Goal: Task Accomplishment & Management: Complete application form

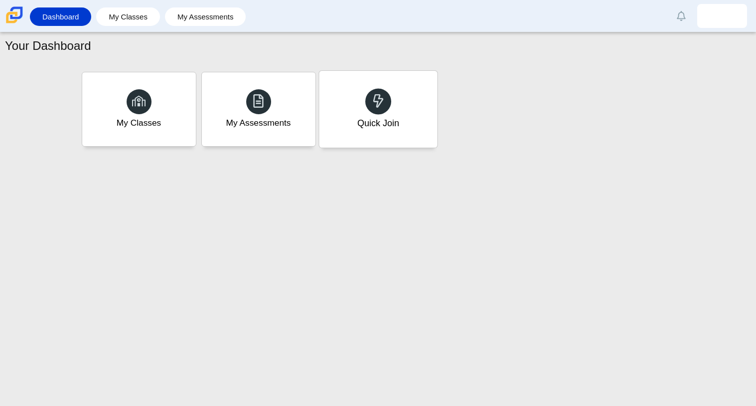
click at [388, 125] on div "Quick Join" at bounding box center [378, 123] width 42 height 13
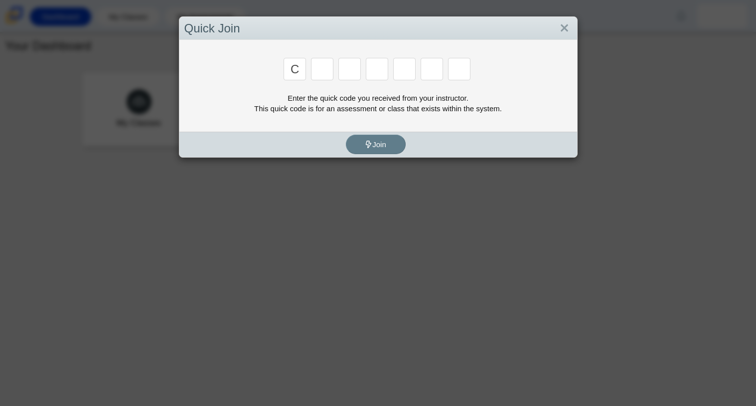
type input "c"
type input "x"
type input "h"
type input "9"
type input "m"
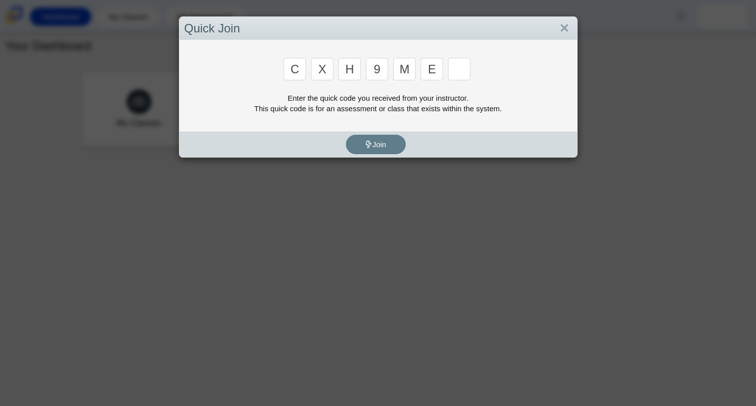
type input "e"
type input "2"
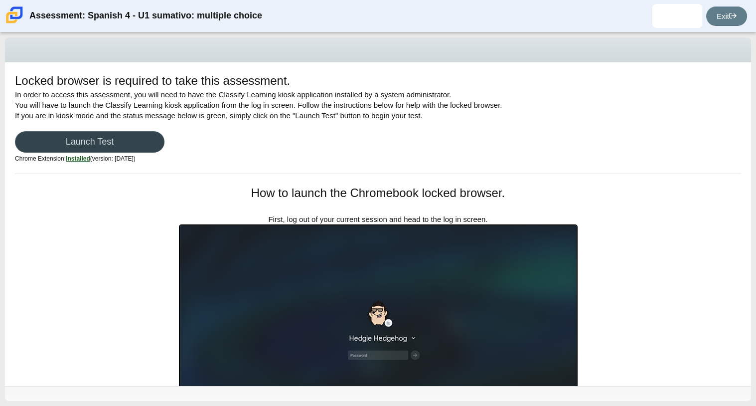
click at [81, 134] on link "Launch Test" at bounding box center [89, 141] width 149 height 21
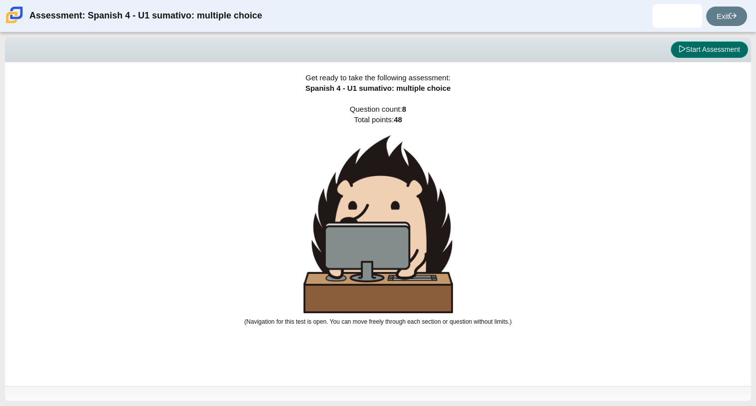
click at [676, 47] on button "Start Assessment" at bounding box center [709, 49] width 77 height 17
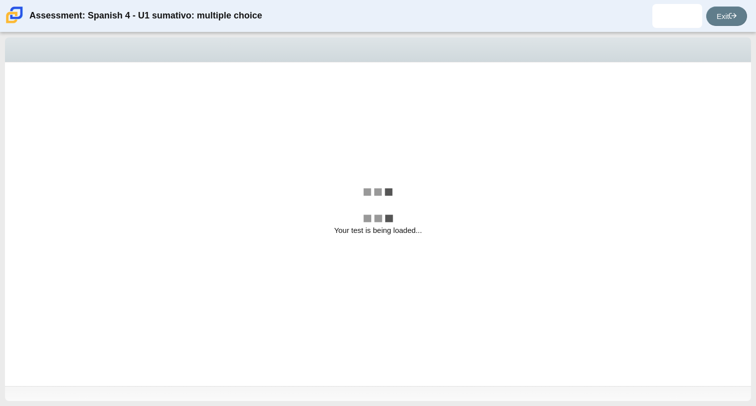
select select "a41de488-02ac-4dd5-a09b-0381ab625a77"
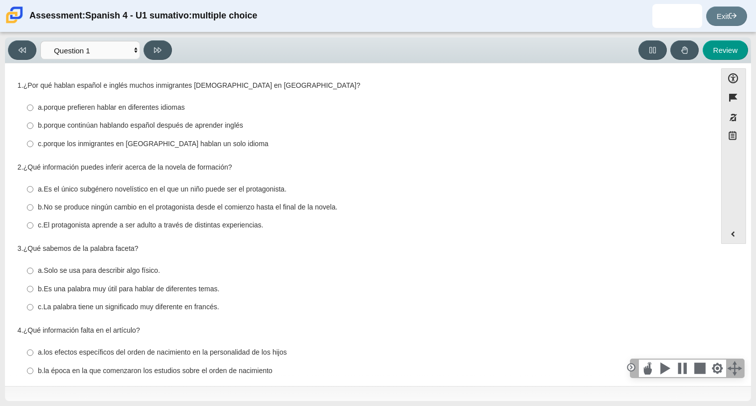
click at [59, 114] on label "a. porque prefieren hablar en diferentes idiomas a. porque prefieren hablar en …" at bounding box center [361, 108] width 683 height 18
click at [33, 114] on input "a. porque prefieren hablar en diferentes idiomas a. porque prefieren hablar en …" at bounding box center [30, 108] width 6 height 18
radio input "true"
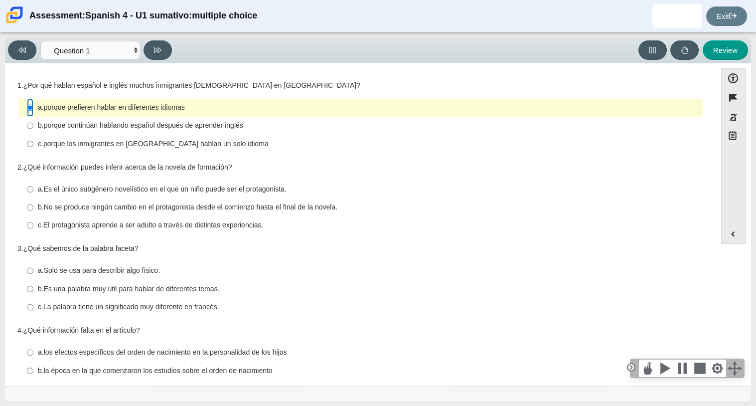
scroll to position [12, 0]
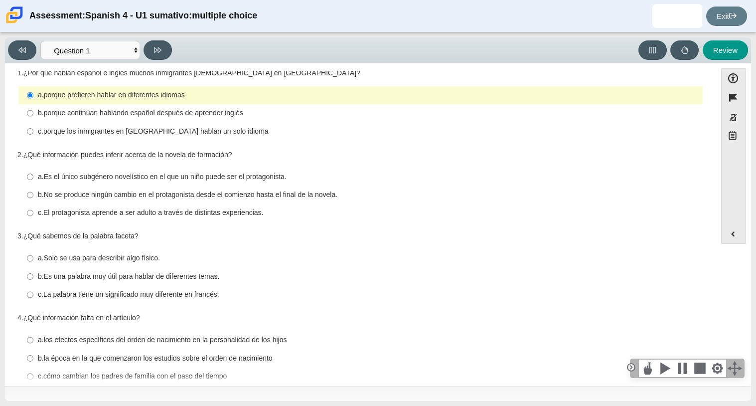
click at [46, 193] on thspan "No se produce ningún cambio en el protagonista desde el comienzo hasta el final…" at bounding box center [191, 194] width 294 height 9
click at [33, 193] on input "b. No se produce ningún cambio en el protagonista desde el comienzo hasta el fi…" at bounding box center [30, 195] width 6 height 18
radio input "true"
click at [46, 193] on thspan "No se produce ningún cambio en el protagonista desde el comienzo hasta el final…" at bounding box center [191, 194] width 294 height 9
click at [33, 193] on input "b. No se produce ningún cambio en el protagonista desde el comienzo hasta el fi…" at bounding box center [30, 195] width 6 height 18
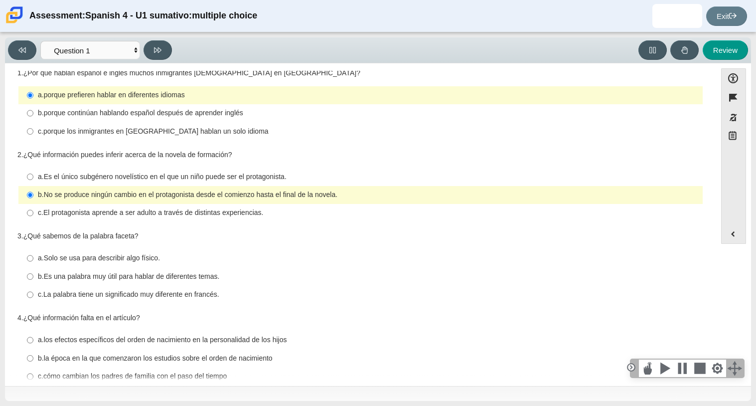
click at [34, 209] on label "c. El protagonista aprende a ser adulto a través de distintas experiencias. c. …" at bounding box center [361, 213] width 683 height 18
click at [33, 209] on input "c. El protagonista aprende a ser adulto a través de distintas experiencias. c. …" at bounding box center [30, 213] width 6 height 18
radio input "true"
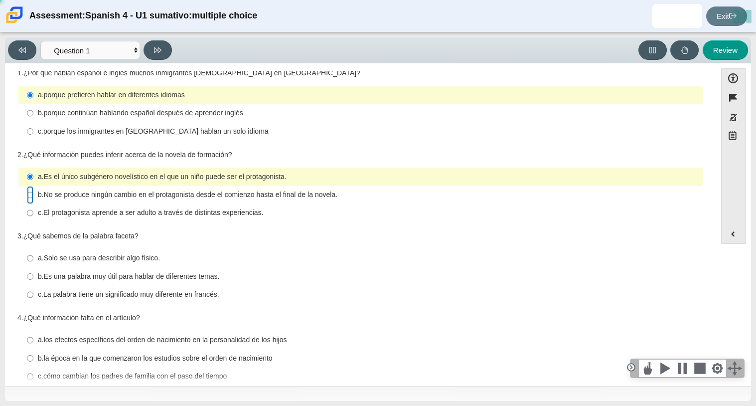
radio input "false"
radio input "true"
radio input "false"
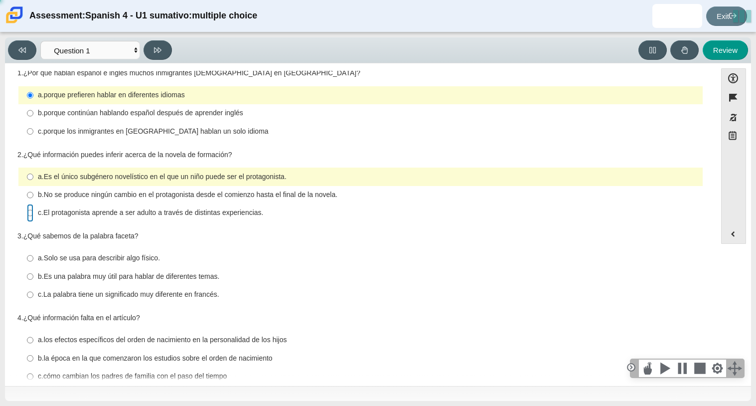
radio input "true"
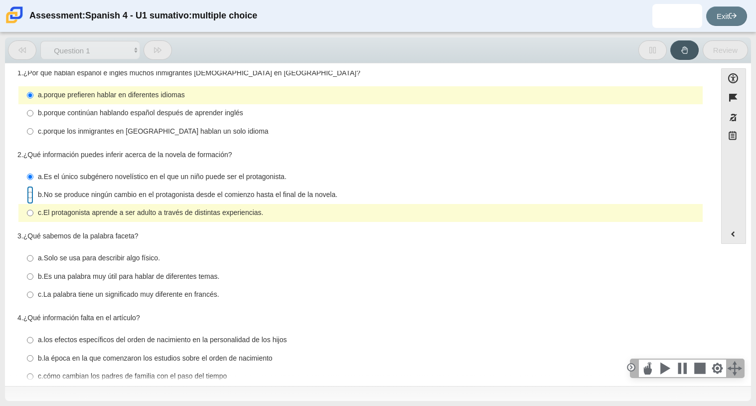
radio input "false"
radio input "true"
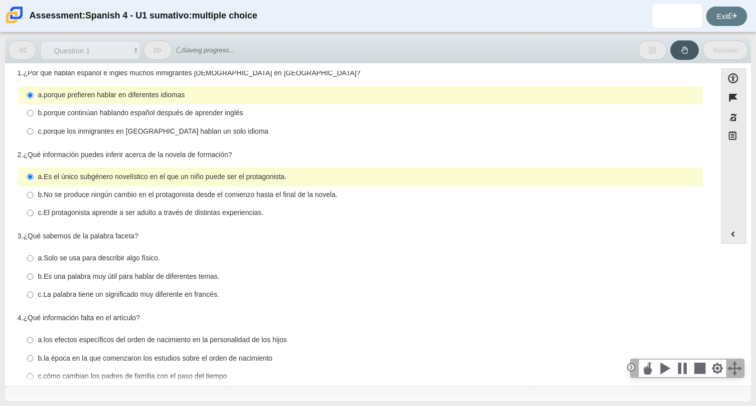
click at [0, 199] on div "Viewing Question 1 of 8 in Pacing Mode Comprensión auditiva Question 1 Question…" at bounding box center [378, 218] width 756 height 373
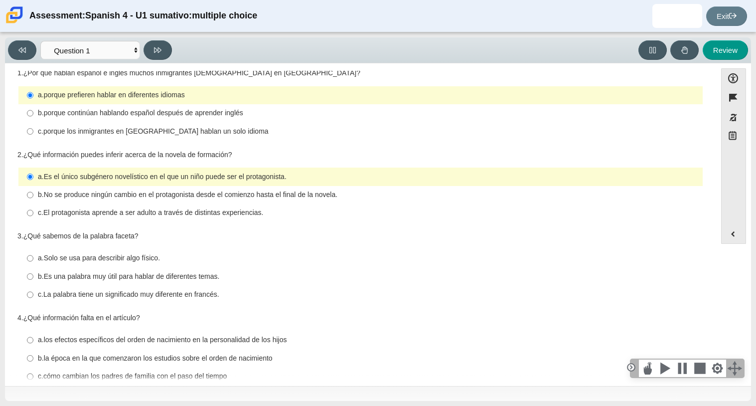
click at [33, 192] on label "b. No se produce ningún cambio en el protagonista desde el comienzo hasta el fi…" at bounding box center [361, 195] width 683 height 18
click at [33, 192] on input "b. No se produce ningún cambio en el protagonista desde el comienzo hasta el fi…" at bounding box center [30, 195] width 6 height 18
radio input "true"
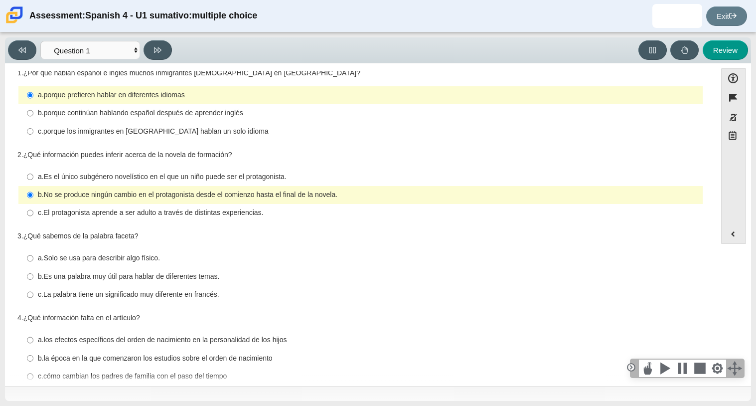
click at [43, 216] on thspan "El protagonista aprende a ser adulto a través de distintas experiencias." at bounding box center [153, 212] width 220 height 9
click at [33, 216] on input "c. El protagonista aprende a ser adulto a través de distintas experiencias. c. …" at bounding box center [30, 213] width 6 height 18
radio input "true"
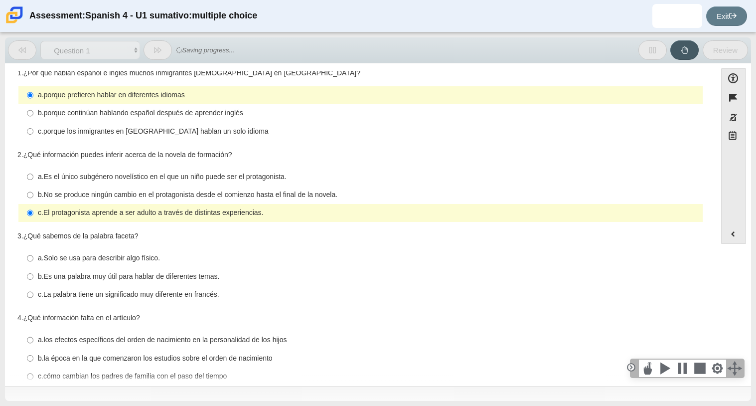
click at [0, 219] on div "Viewing Question 1 of 8 in Pacing Mode Comprensión auditiva Question 1 Question…" at bounding box center [378, 218] width 756 height 373
click at [6, 224] on div "Accessibility options Close Color scheme Font size Zoom Change the background a…" at bounding box center [378, 224] width 746 height 322
click at [10, 235] on div "Question 1 1. ¿Por qué hablan español e inglés muchos inmigrantes hispanohablan…" at bounding box center [360, 310] width 701 height 489
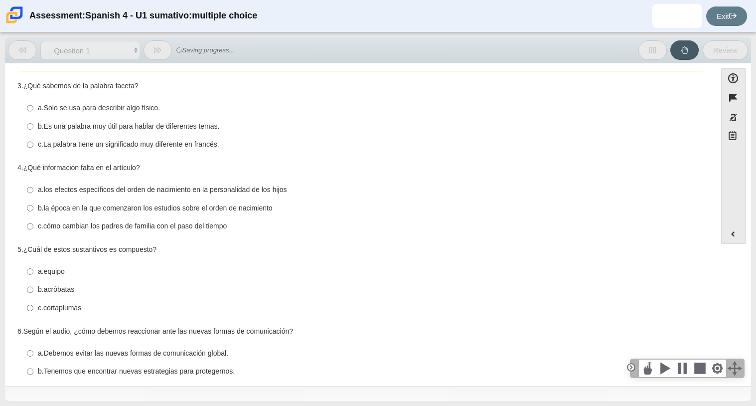
scroll to position [194, 0]
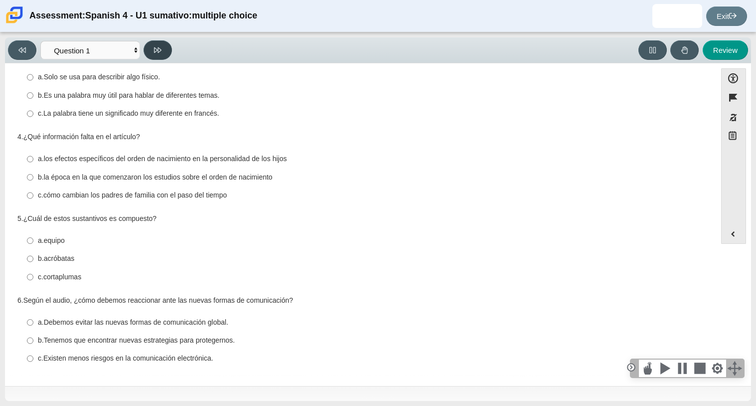
click at [158, 49] on icon at bounding box center [157, 49] width 7 height 5
select select "f076714a-6747-478e-936f-d582d2f603d1"
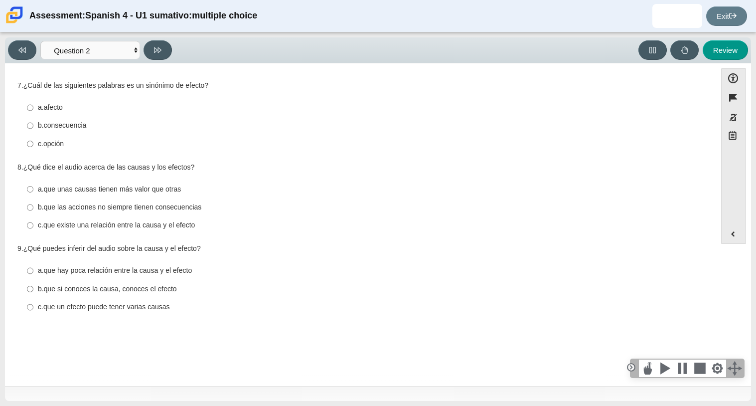
click at [44, 122] on thspan "consecuencia" at bounding box center [65, 125] width 43 height 9
click at [33, 122] on input "b. consecuencia b. consecuencia" at bounding box center [30, 126] width 6 height 18
radio input "true"
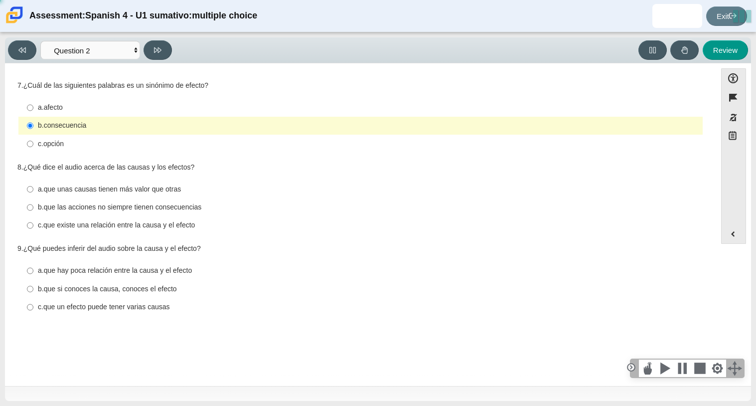
click at [0, 153] on div "Viewing Question 2 of 8 in Pacing Mode Comprensión auditiva Question 1 Question…" at bounding box center [378, 218] width 756 height 373
click at [141, 190] on thspan "que unas causas tienen más valor que otras" at bounding box center [113, 188] width 138 height 9
click at [33, 190] on input "a. que unas causas tienen más valor que otras a. que unas causas tienen más val…" at bounding box center [30, 189] width 6 height 18
radio input "true"
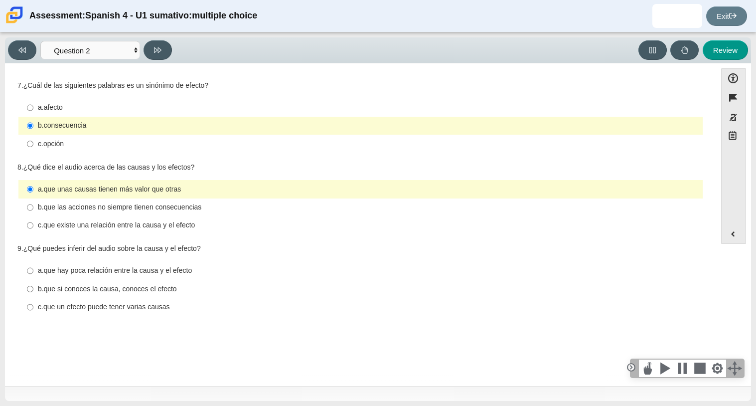
click at [152, 225] on thspan "que existe una relación entre la causa y el efecto" at bounding box center [119, 224] width 152 height 9
click at [33, 225] on input "c. que existe una relación entre la causa y el efecto c. que existe una relació…" at bounding box center [30, 225] width 6 height 18
radio input "true"
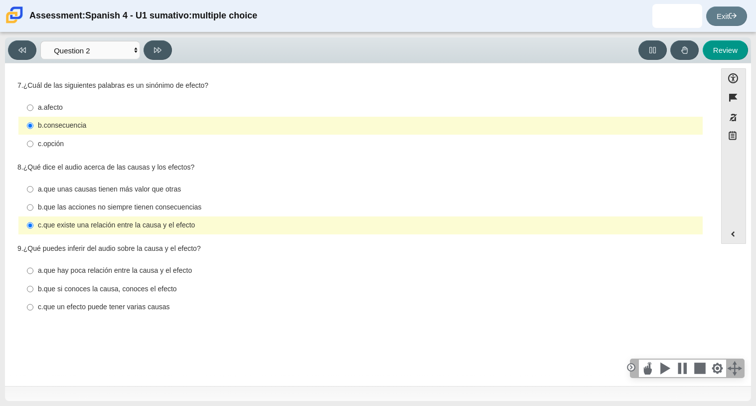
click at [294, 273] on div "a. que hay poca relación entre la causa y el efecto" at bounding box center [368, 271] width 661 height 10
click at [33, 273] on input "a. que hay poca relación entre la causa y el efecto a. que hay poca relación en…" at bounding box center [30, 271] width 6 height 18
radio input "true"
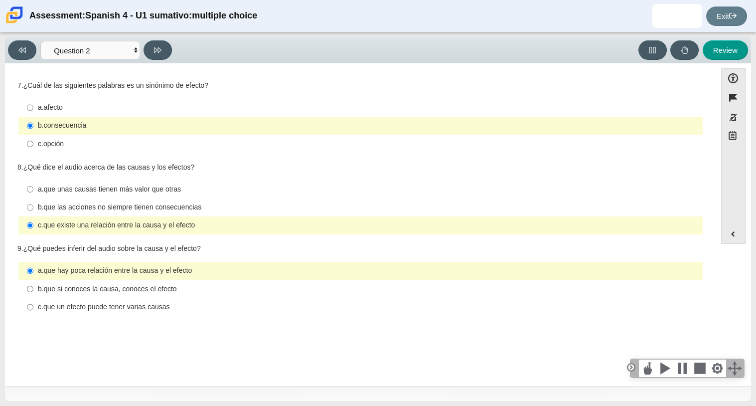
click at [267, 290] on div "b. que si conoces la causa, conoces el efecto" at bounding box center [368, 289] width 661 height 10
click at [33, 290] on input "b. que si conoces la causa, conoces el efecto b. que si conoces la causa, conoc…" at bounding box center [30, 289] width 6 height 18
radio input "true"
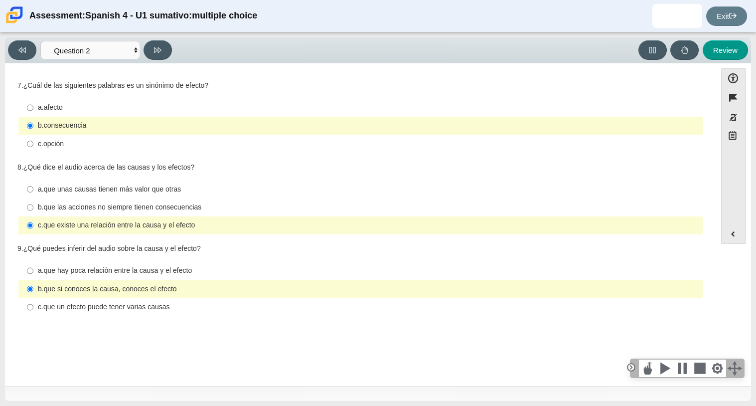
click at [184, 305] on div "c. que un efecto puede tener varias causas" at bounding box center [368, 307] width 661 height 10
click at [33, 305] on input "c. que un efecto puede tener varias causas c. que un efecto puede tener varias …" at bounding box center [30, 307] width 6 height 18
radio input "true"
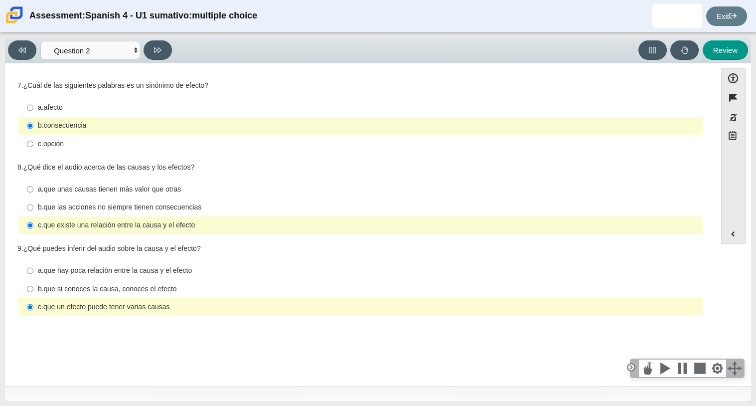
click at [120, 290] on thspan "que si conoces la causa, conoces el efecto" at bounding box center [110, 288] width 133 height 9
click at [33, 290] on input "b. que si conoces la causa, conoces el efecto b. que si conoces la causa, conoc…" at bounding box center [30, 289] width 6 height 18
radio input "true"
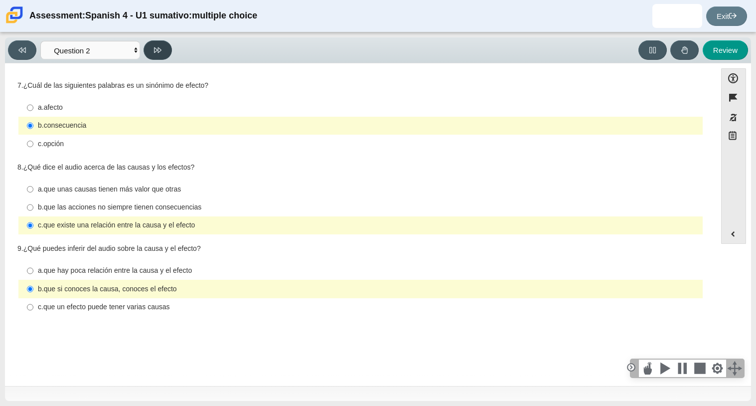
click at [155, 56] on button at bounding box center [158, 49] width 28 height 19
select select "955d698b-f94a-4dc0-b255-03112f50ff9e"
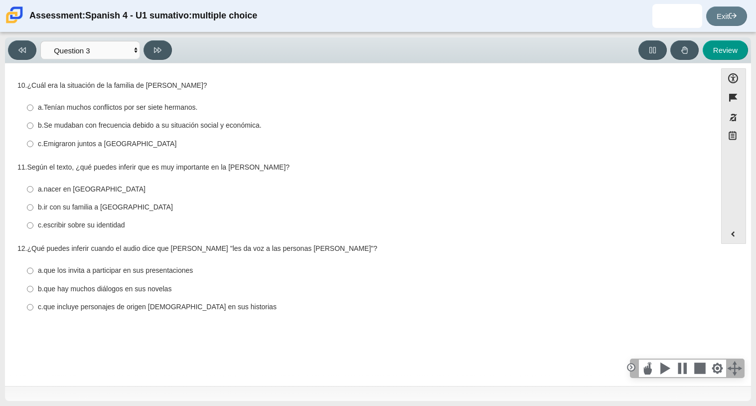
click at [34, 126] on label "b. Se mudaban con frecuencia debido a su situación social y económica. b. Se mu…" at bounding box center [361, 126] width 683 height 18
click at [33, 126] on input "b. Se mudaban con frecuencia debido a su situación social y económica. b. Se mu…" at bounding box center [30, 126] width 6 height 18
radio input "true"
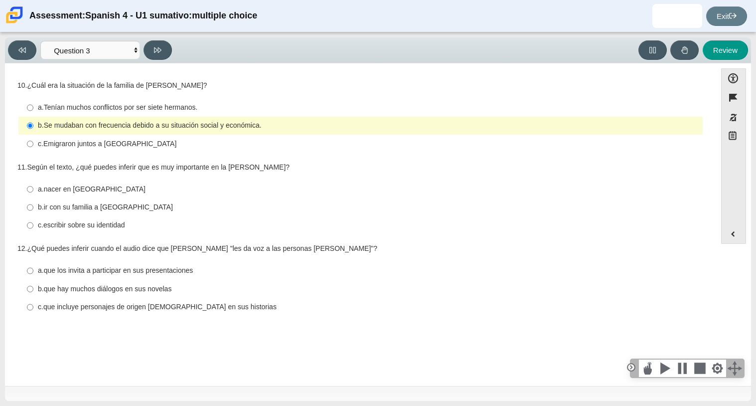
click at [84, 226] on thspan "escribir sobre su identidad" at bounding box center [84, 224] width 82 height 9
click at [33, 226] on input "c. escribir sobre su identidad c. escribir sobre su identidad" at bounding box center [30, 225] width 6 height 18
radio input "true"
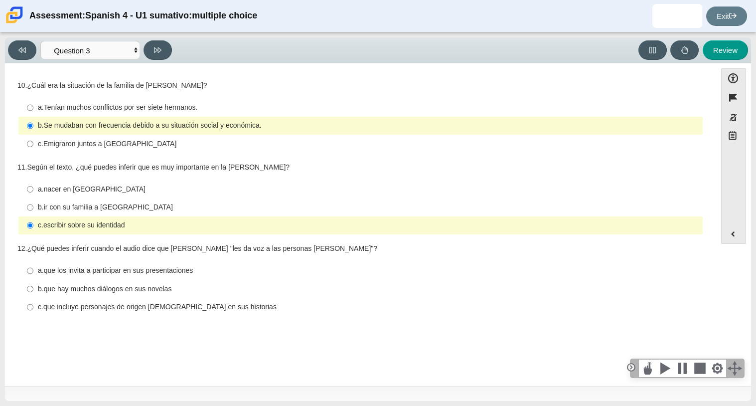
click at [56, 310] on thspan "que incluye personajes de origen mexicano en sus historias" at bounding box center [159, 306] width 233 height 9
click at [33, 310] on input "c. que incluye personajes de origen mexicano en sus historias c. que incluye pe…" at bounding box center [30, 307] width 6 height 18
radio input "true"
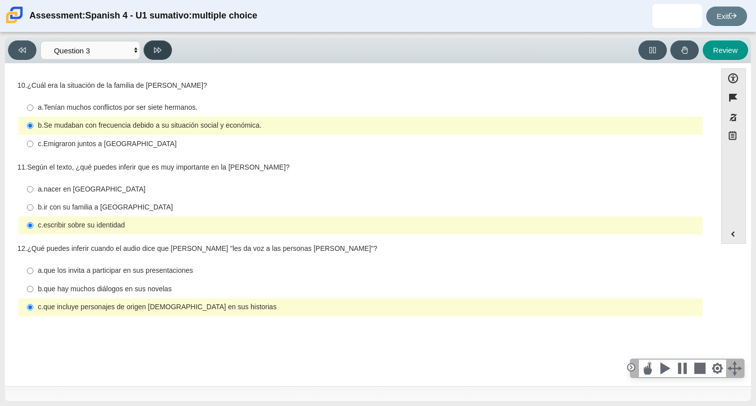
click at [160, 51] on icon at bounding box center [157, 49] width 7 height 7
select select "390cf710-00ed-41bc-9fa6-d48920198324"
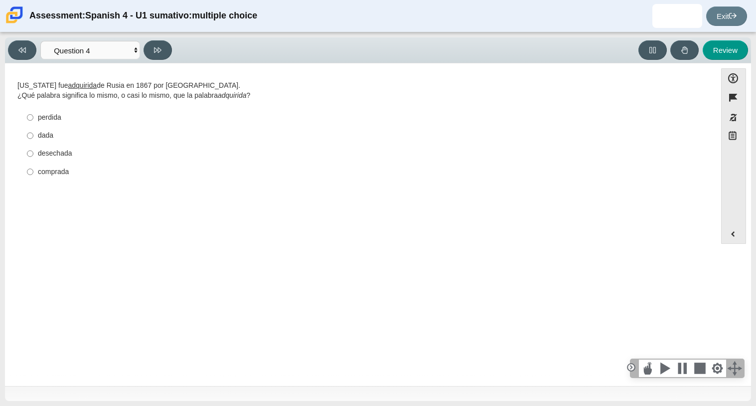
click at [56, 153] on div "desechada" at bounding box center [368, 153] width 661 height 10
click at [33, 153] on input "desechada desechada" at bounding box center [30, 154] width 6 height 18
radio input "true"
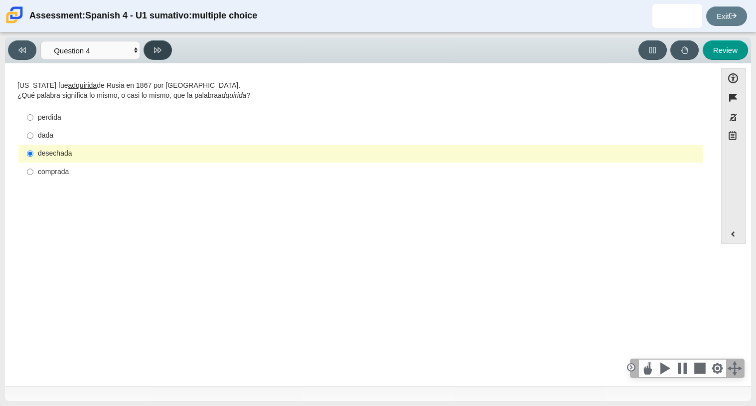
click at [165, 45] on button at bounding box center [158, 49] width 28 height 19
select select "de5bc71e-117a-4bdd-886d-d95d03d193af"
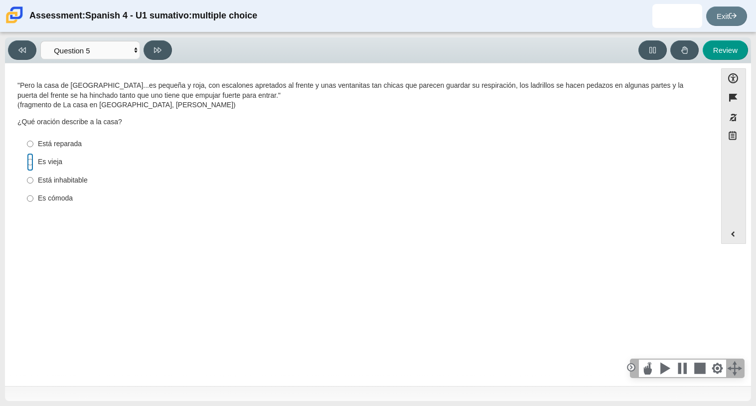
click at [30, 159] on input "Es vieja Es vieja" at bounding box center [30, 162] width 6 height 18
radio input "true"
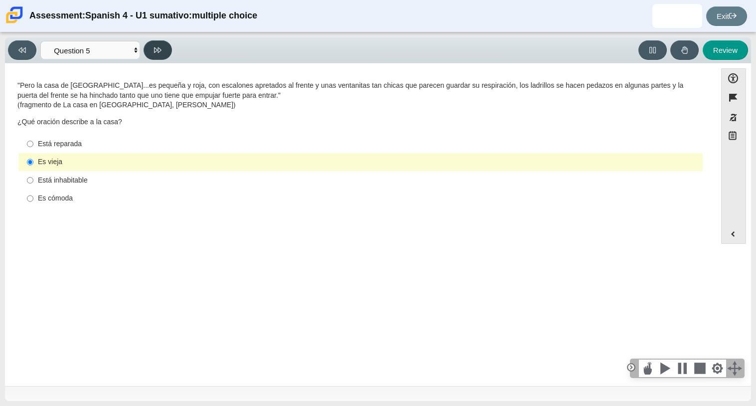
click at [159, 49] on icon at bounding box center [157, 49] width 7 height 7
select select "ad9780d8-5edb-414e-87ea-0bcd5a75287a"
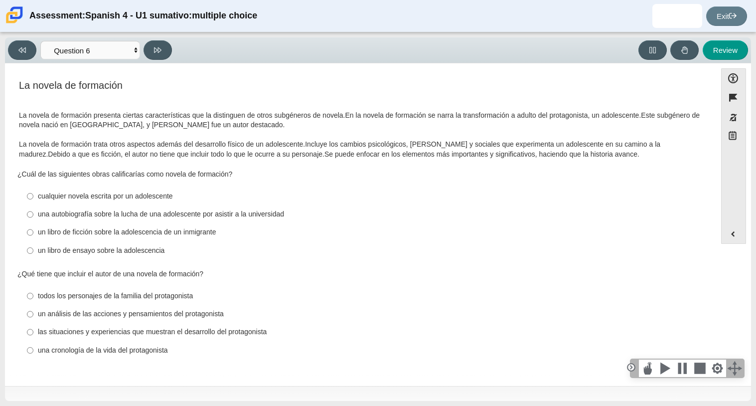
click at [42, 213] on div "una autobiografía sobre la lucha de una adolescente por asistir a la universidad" at bounding box center [368, 214] width 661 height 10
click at [33, 213] on input "una autobiografía sobre la lucha de una adolescente por asistir a la universida…" at bounding box center [30, 214] width 6 height 18
radio input "true"
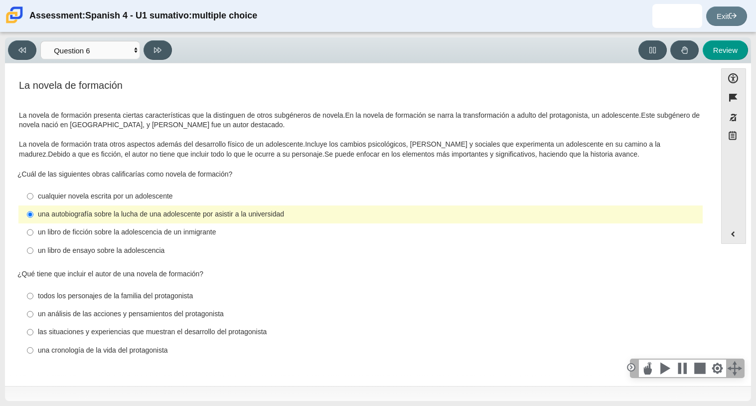
click at [166, 37] on div "Viewing Question 6 of 8 in Pacing Mode Comprensión auditiva Question 1 Question…" at bounding box center [378, 50] width 746 height 26
click at [156, 51] on icon at bounding box center [157, 49] width 7 height 7
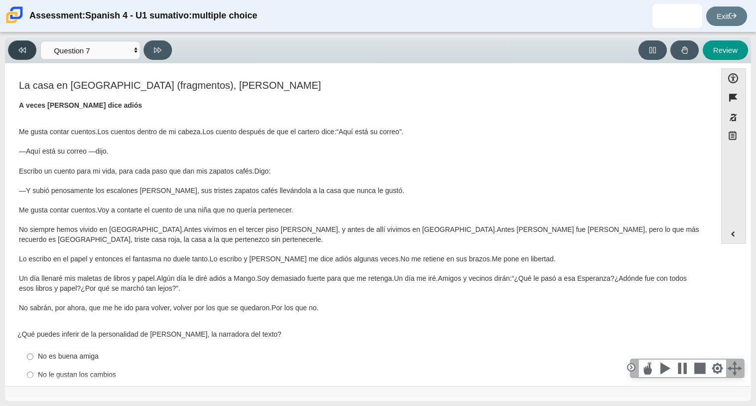
click at [31, 48] on button at bounding box center [22, 49] width 28 height 19
select select "ad9780d8-5edb-414e-87ea-0bcd5a75287a"
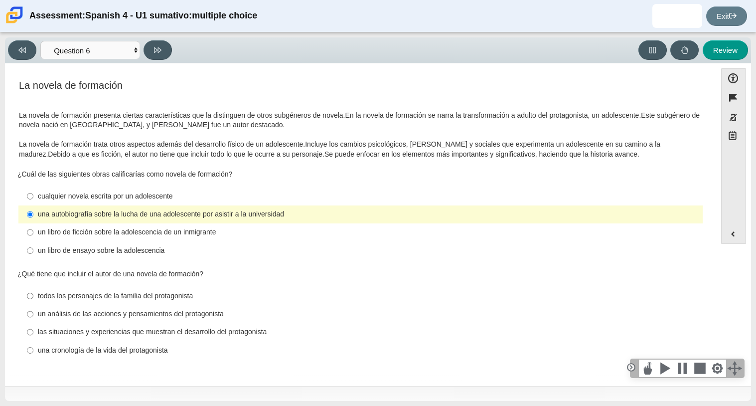
click at [129, 333] on div "las situaciones y experiencias que muestran el desarrollo del protagonista" at bounding box center [368, 332] width 661 height 10
click at [33, 333] on input "las situaciones y experiencias que muestran el desarrollo del protagonista las …" at bounding box center [30, 332] width 6 height 18
radio input "true"
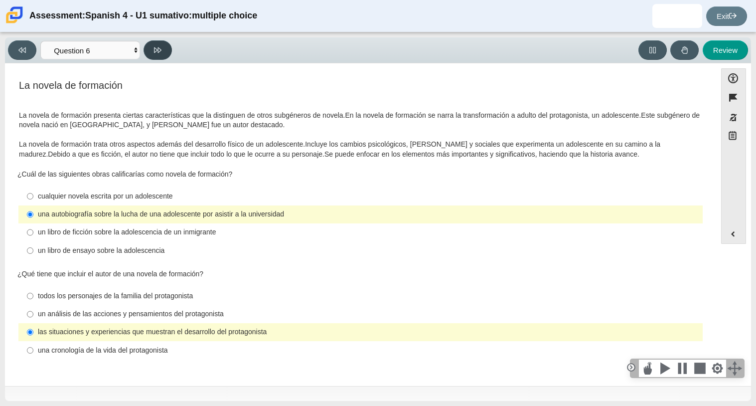
click at [157, 50] on icon at bounding box center [157, 49] width 7 height 7
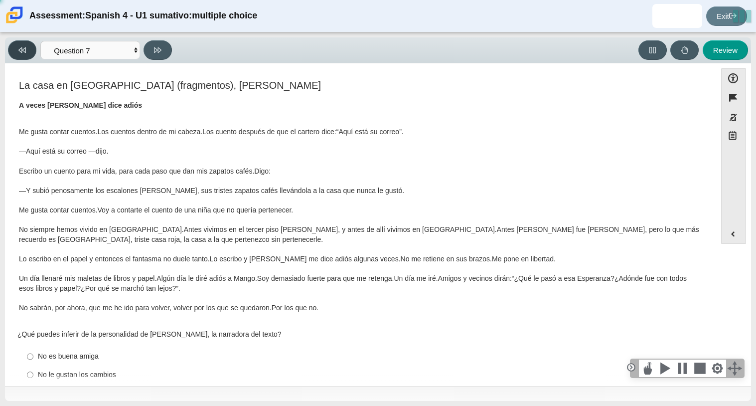
click at [30, 46] on button at bounding box center [22, 49] width 28 height 19
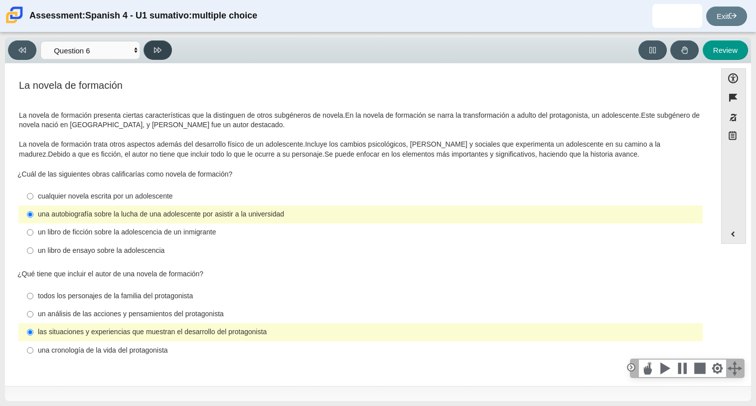
click at [152, 47] on button at bounding box center [158, 49] width 28 height 19
select select "6168cc92-63b6-45d3-a929-0b9cba560165"
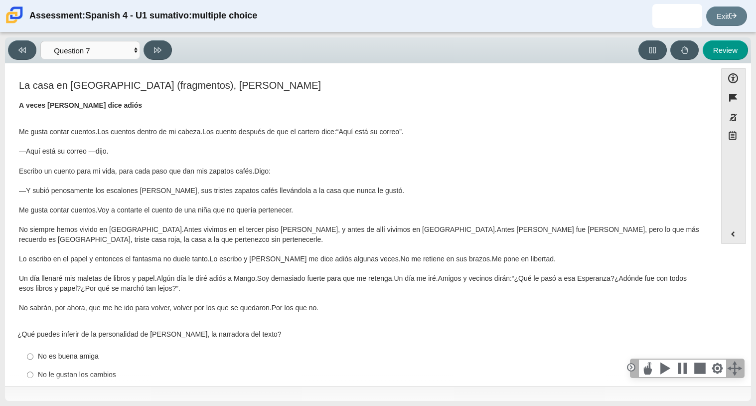
click at [55, 261] on thspan "Lo escribo en el papel y entonces el fantasma no duele tanto." at bounding box center [114, 258] width 191 height 9
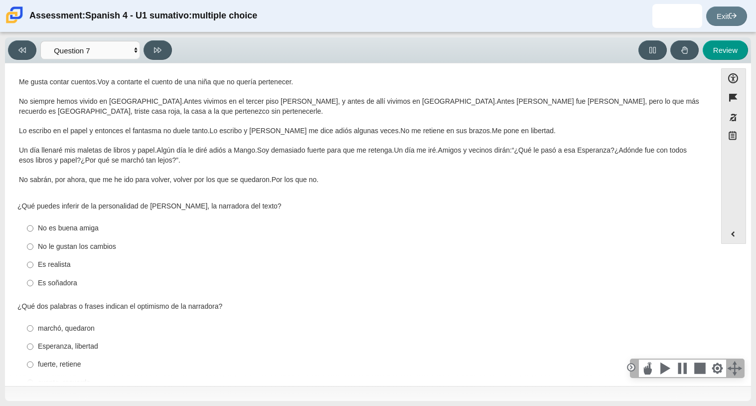
scroll to position [139, 0]
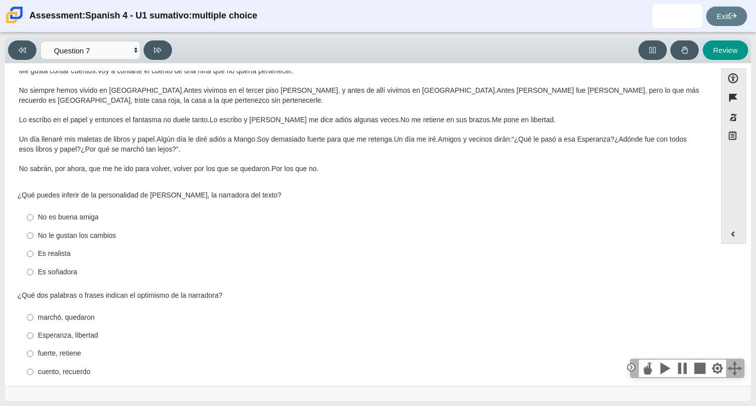
click at [68, 252] on div "Es realista" at bounding box center [368, 254] width 661 height 10
click at [33, 252] on input "Es realista Es realista" at bounding box center [30, 254] width 6 height 18
radio input "true"
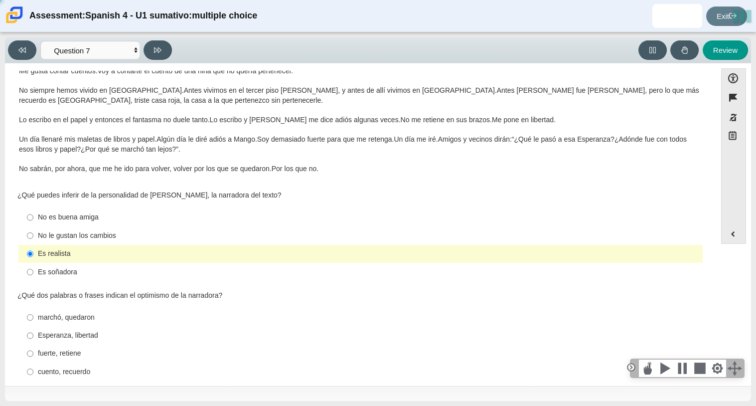
click at [0, 265] on div "Viewing Question 7 of 8 in Pacing Mode Comprensión auditiva Question 1 Question…" at bounding box center [378, 218] width 756 height 373
click at [10, 287] on div "La casa en Mango Street (fragmentos), Sandra Cisneros A veces Mango dice adiós …" at bounding box center [360, 263] width 701 height 648
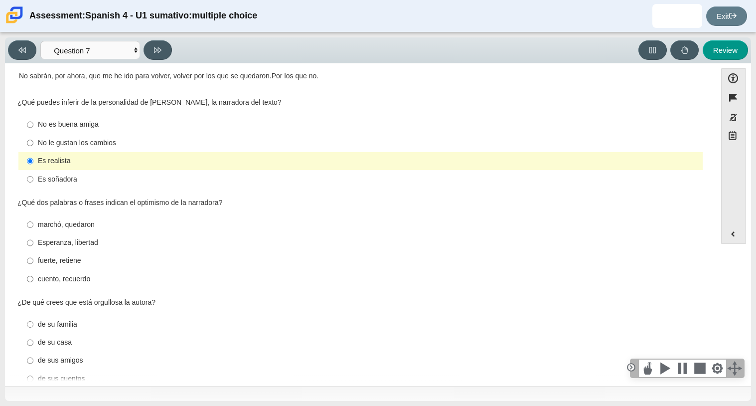
scroll to position [298, 0]
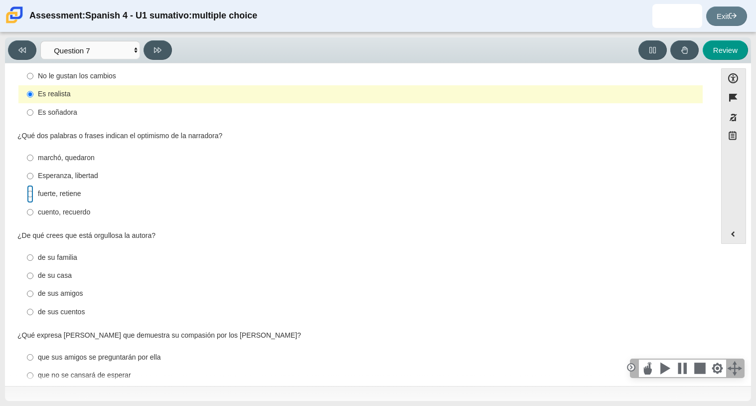
click at [27, 196] on input "fuerte, retiene fuerte, retiene" at bounding box center [30, 194] width 6 height 18
radio input "true"
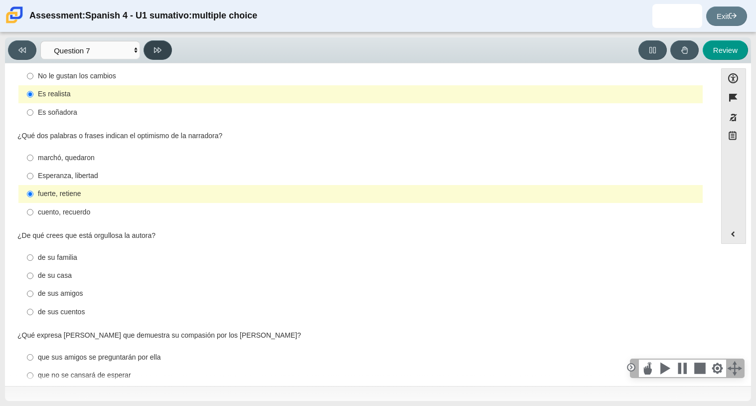
click at [163, 45] on button at bounding box center [158, 49] width 28 height 19
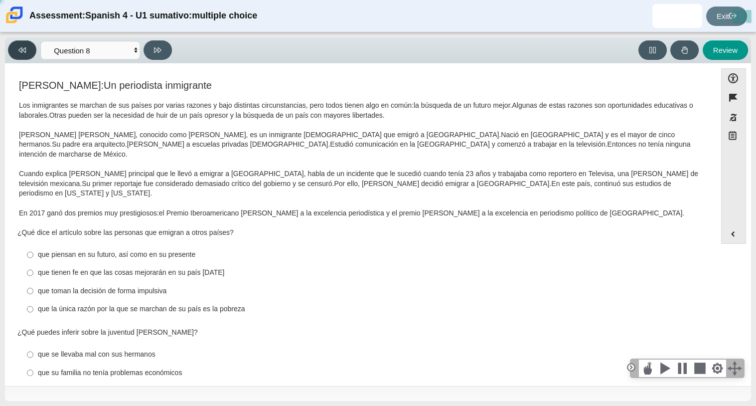
click at [11, 46] on button at bounding box center [22, 49] width 28 height 19
select select "6168cc92-63b6-45d3-a929-0b9cba560165"
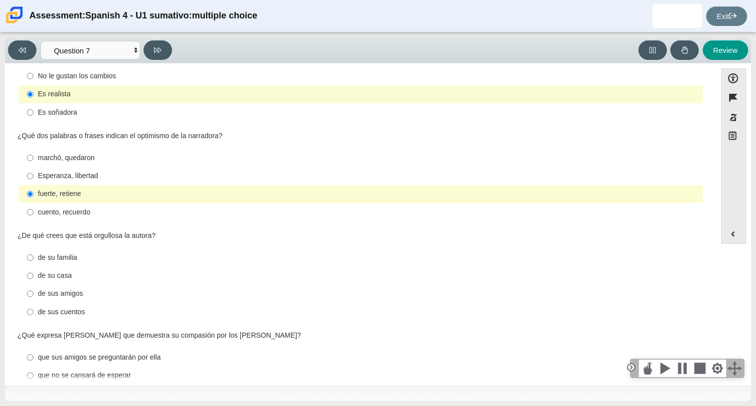
click at [38, 311] on div "de sus cuentos" at bounding box center [368, 312] width 661 height 10
click at [33, 311] on input "de sus cuentos de sus cuentos" at bounding box center [30, 311] width 6 height 18
radio input "true"
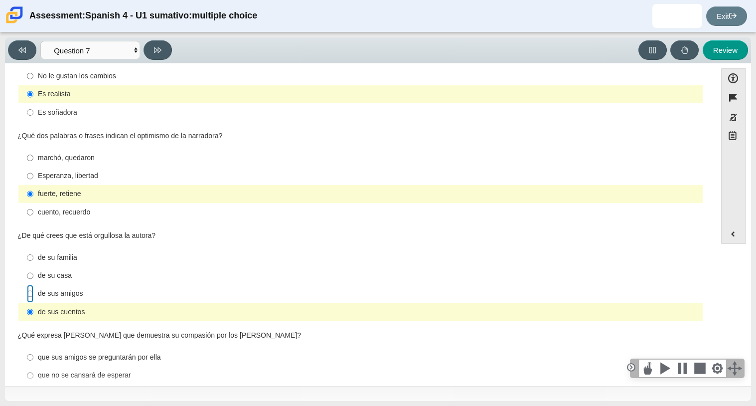
radio input "true"
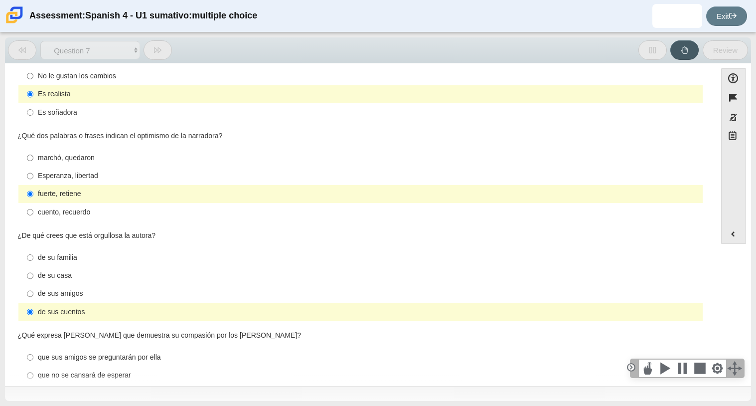
click at [7, 315] on div "Accessibility options Close Color scheme Font size Zoom Change the background a…" at bounding box center [378, 224] width 746 height 322
click at [14, 330] on div "La casa en Mango Street (fragmentos), Sandra Cisneros A veces Mango dice adiós …" at bounding box center [360, 104] width 701 height 648
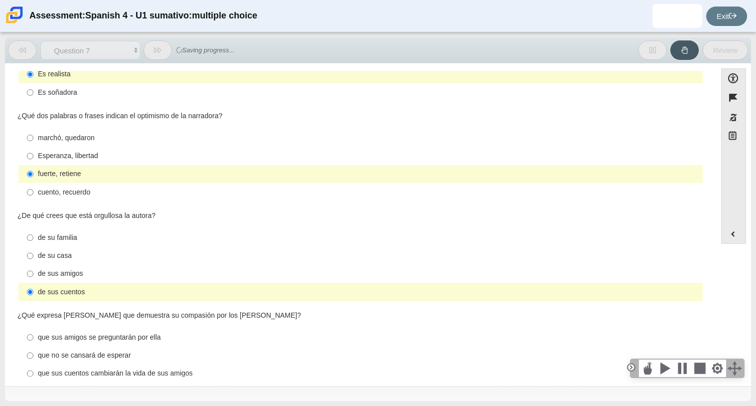
scroll to position [353, 0]
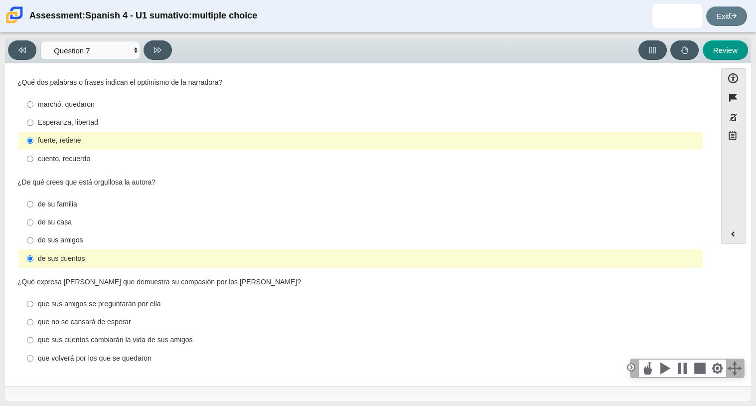
click at [109, 360] on div "que volverá por los que se quedaron" at bounding box center [368, 358] width 661 height 10
click at [33, 360] on input "que volverá por los que se quedaron que volverá por los que se quedaron" at bounding box center [30, 358] width 6 height 18
radio input "true"
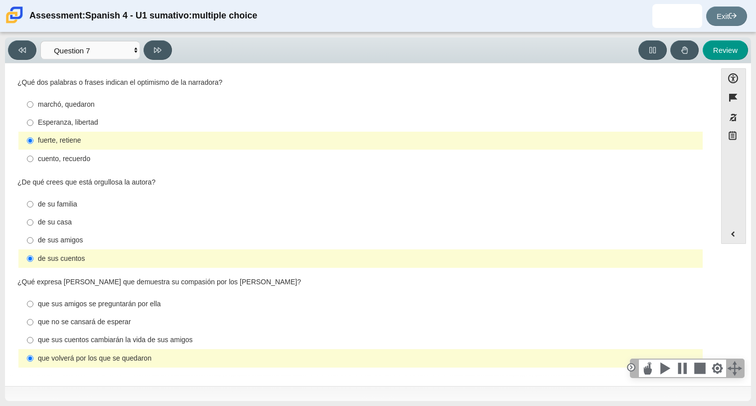
click at [9, 234] on div "Accessibility options Close Color scheme Font size Zoom Change the background a…" at bounding box center [378, 224] width 746 height 322
click at [3, 275] on div "Viewing Question 7 of 8 in Pacing Mode Comprensión auditiva Question 1 Question…" at bounding box center [378, 218] width 756 height 373
click at [10, 279] on div "La casa en Mango Street (fragmentos), Sandra Cisneros A veces Mango dice adiós …" at bounding box center [360, 50] width 701 height 648
click at [16, 290] on div "La casa en Mango Street (fragmentos), Sandra Cisneros A veces Mango dice adiós …" at bounding box center [360, 50] width 701 height 648
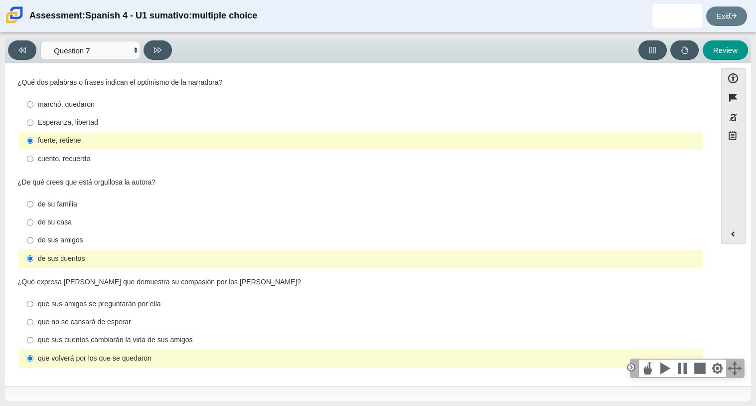
click at [19, 286] on div "¿Qué expresa Esperanza que demuestra su compasión por los demás?" at bounding box center [360, 282] width 686 height 10
click at [17, 285] on div "¿Qué expresa Esperanza que demuestra su compasión por los demás?" at bounding box center [360, 282] width 686 height 10
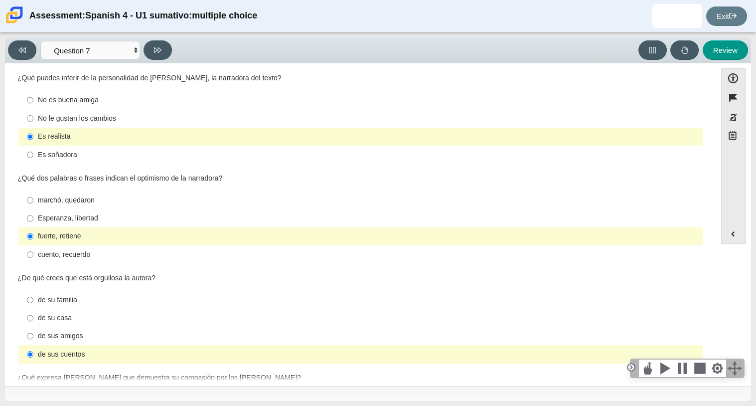
scroll to position [0, 0]
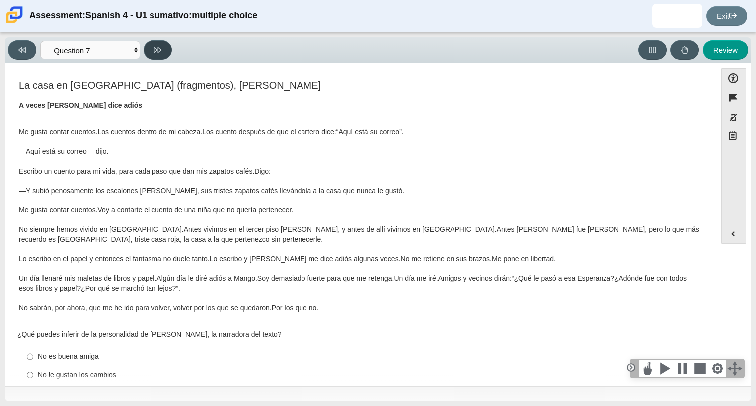
click at [166, 54] on button at bounding box center [158, 49] width 28 height 19
select select "98fe3b59-0d4b-482f-94e6-cc4dee5e60d3"
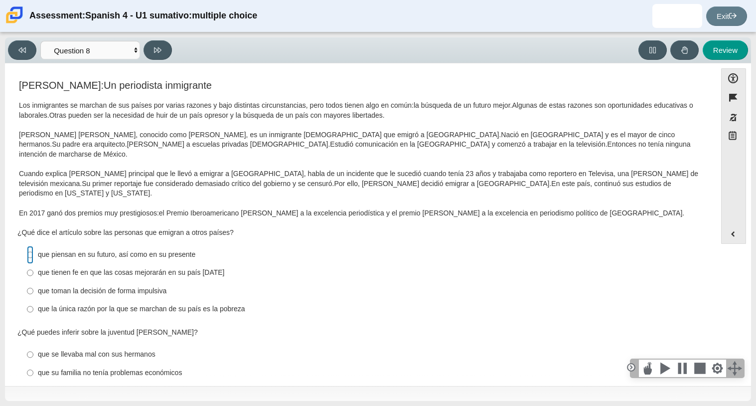
click at [28, 246] on input "que piensan en su futuro, así como en su presente que piensan en su futuro, así…" at bounding box center [30, 255] width 6 height 18
radio input "true"
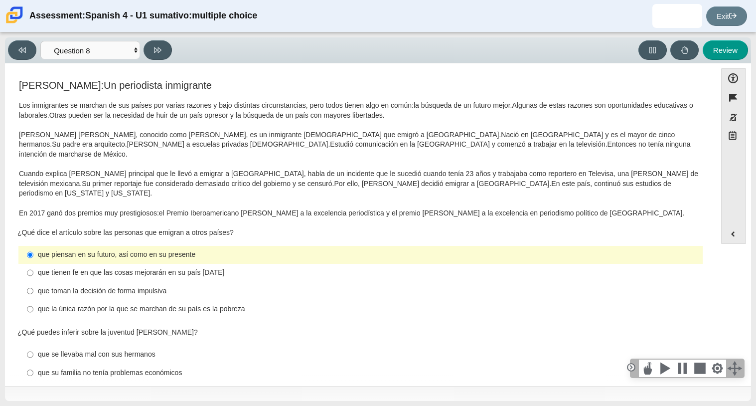
click at [12, 248] on div "Jorge Ramos: Un periodista inmigrante Los inmigrantes se marchan de sus países …" at bounding box center [360, 351] width 701 height 546
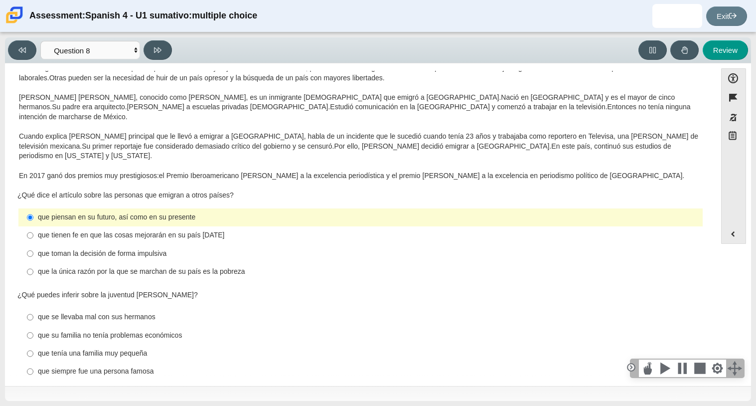
scroll to position [37, 0]
click at [20, 263] on label "que la única razón por la que se marchan de su país es la pobreza que la única …" at bounding box center [361, 272] width 683 height 18
click at [27, 263] on input "que la única razón por la que se marchan de su país es la pobreza que la única …" at bounding box center [30, 272] width 6 height 18
radio input "true"
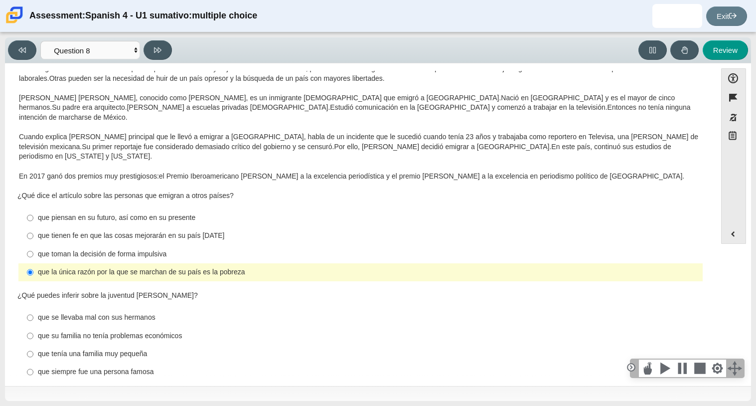
click at [23, 263] on label "que la única razón por la que se marchan de su país es la pobreza que la única …" at bounding box center [361, 272] width 683 height 18
click at [27, 263] on input "que la única razón por la que se marchan de su país es la pobreza que la única …" at bounding box center [30, 272] width 6 height 18
click at [23, 263] on label "que la única razón por la que se marchan de su país es la pobreza que la única …" at bounding box center [361, 272] width 683 height 18
click at [27, 263] on input "que la única razón por la que se marchan de su país es la pobreza que la única …" at bounding box center [30, 272] width 6 height 18
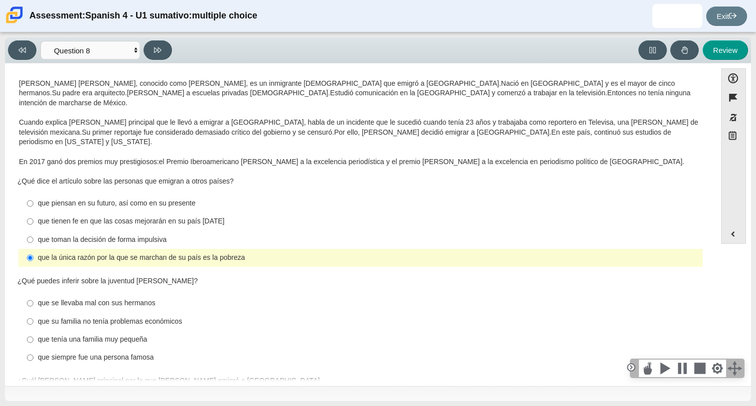
click at [0, 216] on div "Viewing Question 8 of 8 in Pacing Mode Comprensión auditiva Question 1 Question…" at bounding box center [378, 218] width 756 height 373
click at [26, 294] on label "que se llevaba mal con sus hermanos que se llevaba mal con sus hermanos" at bounding box center [361, 303] width 683 height 18
click at [27, 294] on input "que se llevaba mal con sus hermanos que se llevaba mal con sus hermanos" at bounding box center [30, 303] width 6 height 18
radio input "true"
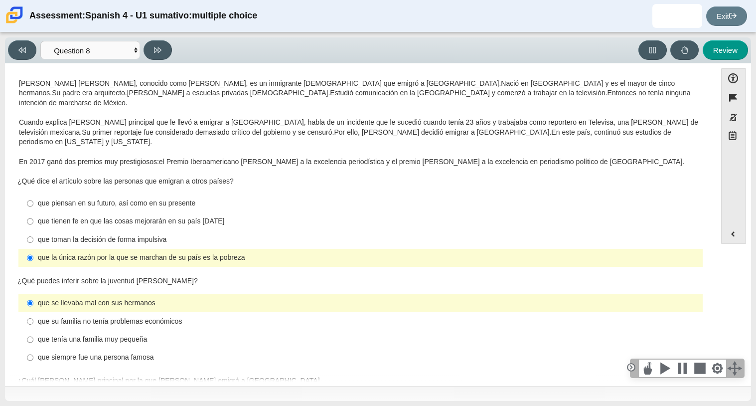
click at [285, 376] on div "¿Cuál es la razón principal por la que Jorge Ramos emigró a Estados Unidos" at bounding box center [360, 381] width 686 height 10
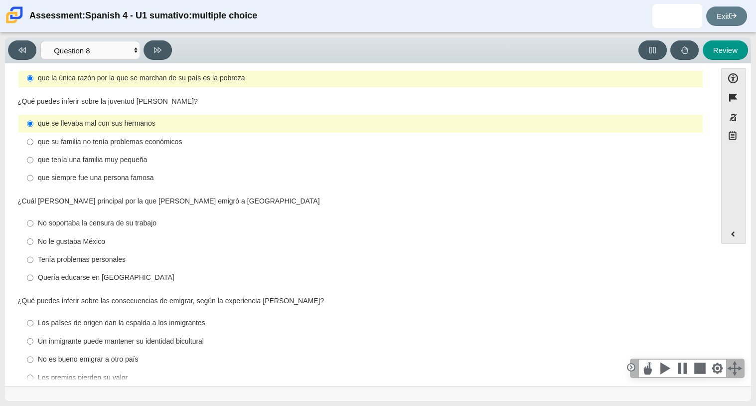
scroll to position [231, 0]
click at [60, 214] on label "No soportaba la censura de su trabajo No soportaba la censura de su trabajo" at bounding box center [361, 223] width 683 height 18
click at [33, 214] on input "No soportaba la censura de su trabajo No soportaba la censura de su trabajo" at bounding box center [30, 223] width 6 height 18
radio input "true"
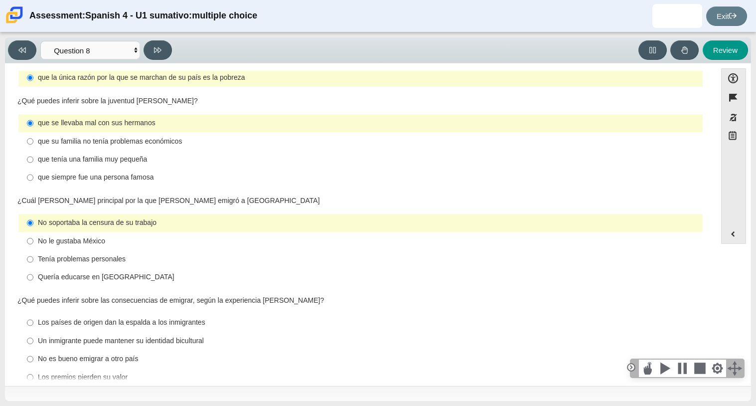
click at [67, 336] on div "Un inmigrante puede mantener su identidad bicultural" at bounding box center [368, 341] width 661 height 10
click at [33, 331] on input "Un inmigrante puede mantener su identidad bicultural Un inmigrante puede manten…" at bounding box center [30, 340] width 6 height 18
radio input "true"
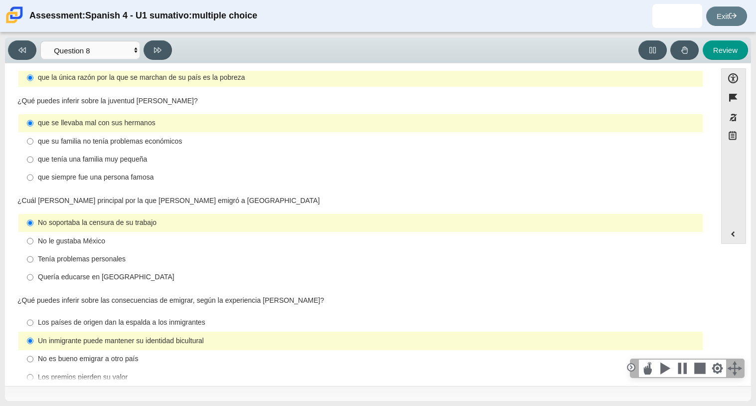
click at [176, 46] on div "Review" at bounding box center [462, 49] width 573 height 19
click at [170, 48] on button at bounding box center [158, 49] width 28 height 19
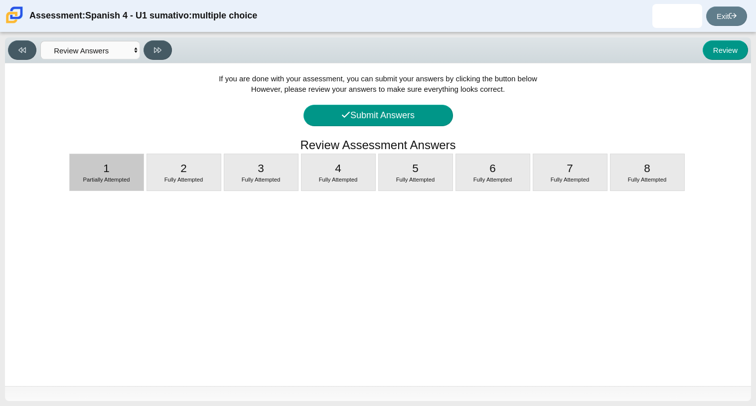
click at [133, 162] on div "1 Partially Attempted" at bounding box center [107, 172] width 74 height 36
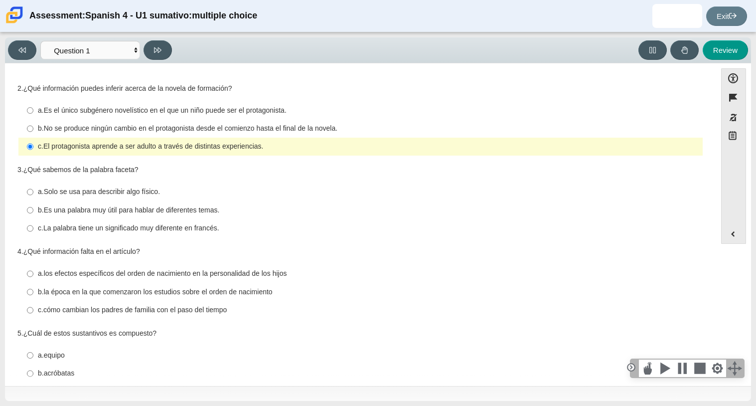
scroll to position [55, 0]
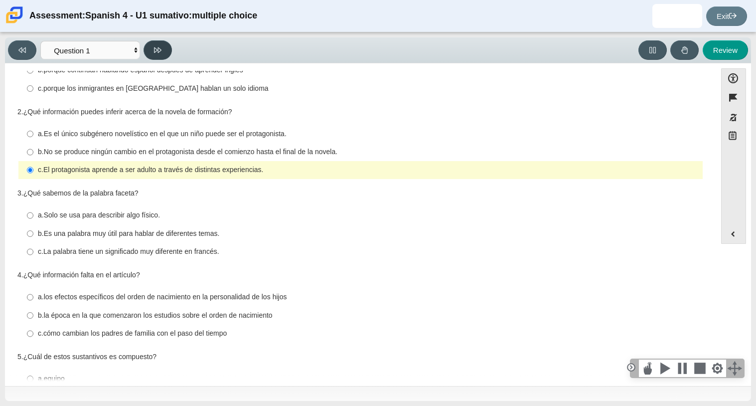
click at [149, 56] on button at bounding box center [158, 49] width 28 height 19
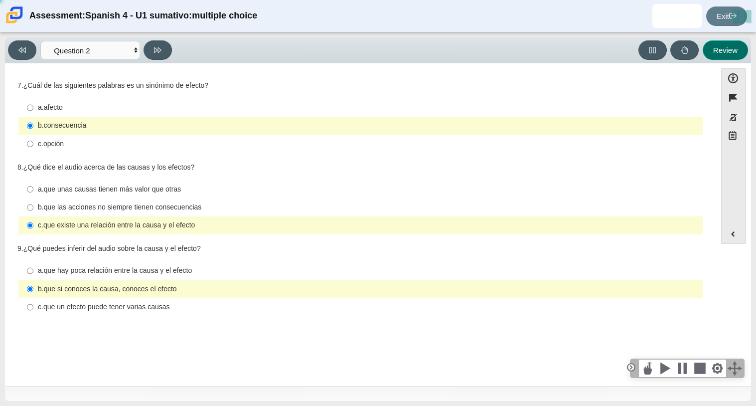
click at [717, 48] on button "Review" at bounding box center [725, 49] width 45 height 19
select select "review"
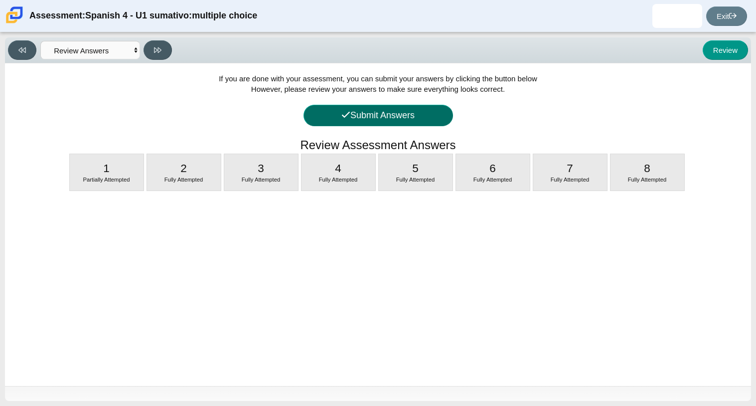
click at [396, 124] on button "Submit Answers" at bounding box center [377, 115] width 149 height 21
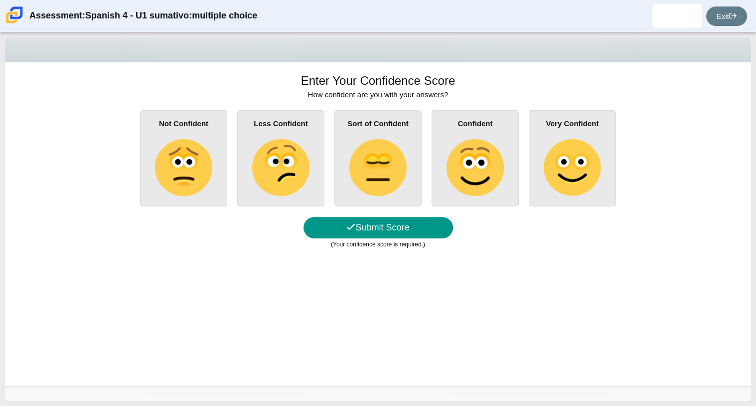
click at [376, 166] on img at bounding box center [377, 167] width 57 height 57
click at [0, 0] on input "Sort of Confident" at bounding box center [0, 0] width 0 height 0
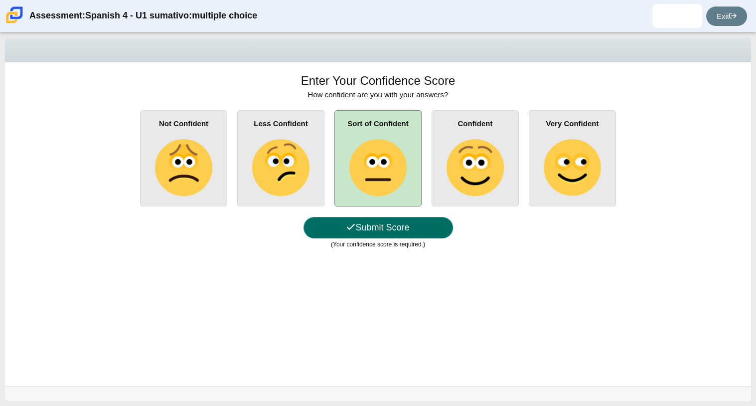
click at [376, 222] on button "Submit Score" at bounding box center [377, 227] width 149 height 21
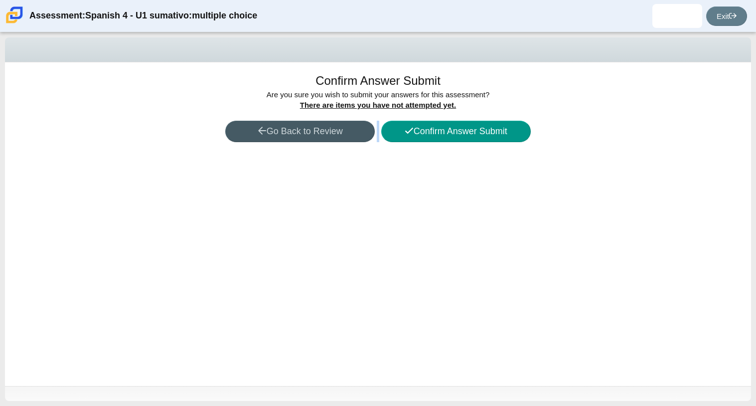
click at [376, 222] on div "Confirm Answer Submit Are you sure you with to submit your answers for this ass…" at bounding box center [378, 223] width 746 height 323
click at [440, 125] on button "Confirm Answer Submit" at bounding box center [455, 131] width 149 height 21
